Goal: Check status

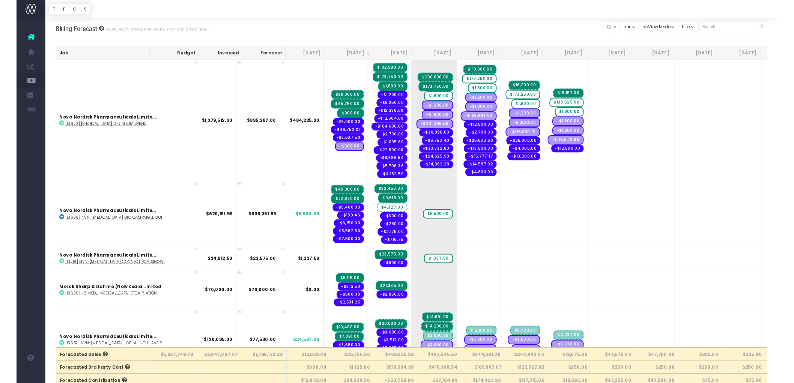
scroll to position [1625, 0]
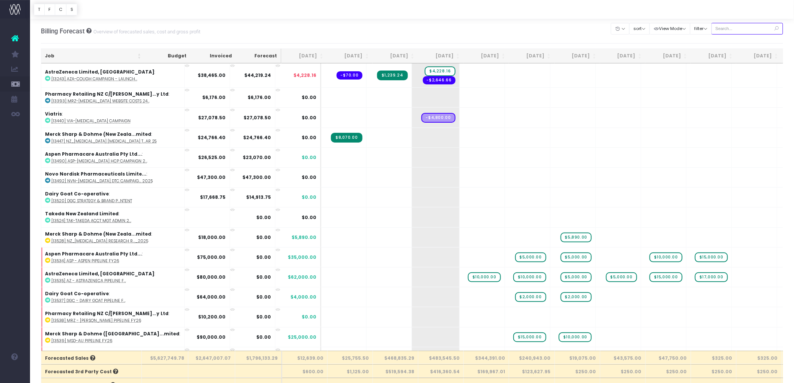
click at [753, 30] on input "text" at bounding box center [747, 29] width 72 height 12
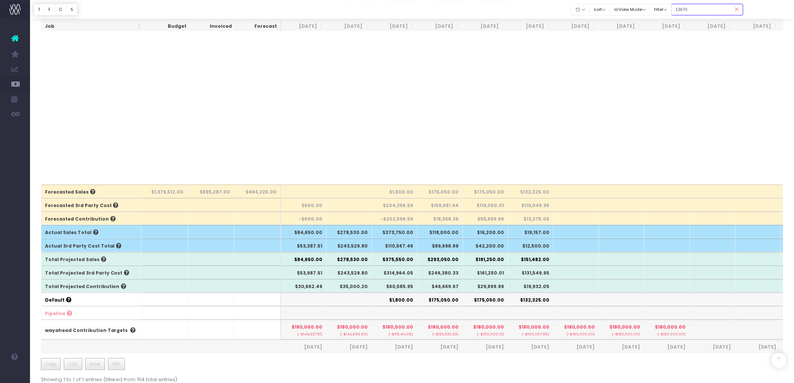
scroll to position [167, 0]
type input "13670"
click at [346, 286] on th "$35,000.20" at bounding box center [348, 286] width 45 height 14
click at [388, 296] on th "$1,800.00" at bounding box center [394, 299] width 45 height 14
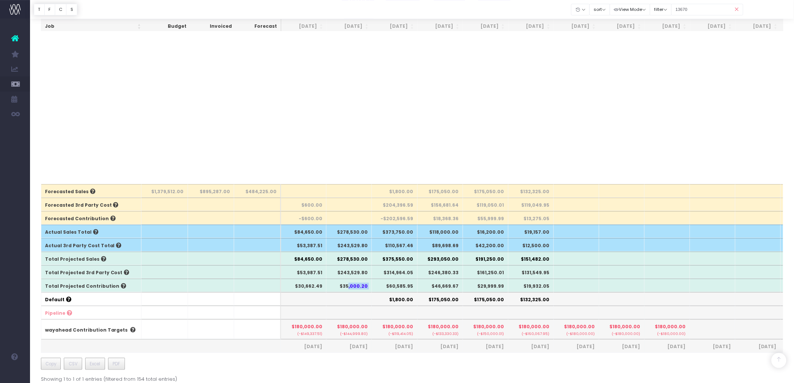
drag, startPoint x: 352, startPoint y: 284, endPoint x: 380, endPoint y: 282, distance: 27.9
click at [380, 282] on tr "Total Projected Contribution $30,662.49 $35,000.20 $60,585.95 $46,669.67 $29,99…" at bounding box center [479, 286] width 876 height 14
click at [380, 306] on th at bounding box center [394, 313] width 45 height 14
